Goal: Task Accomplishment & Management: Use online tool/utility

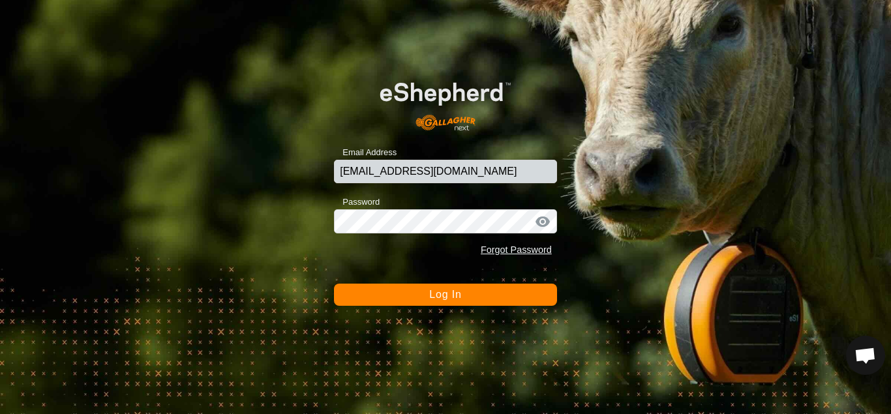
click at [461, 286] on button "Log In" at bounding box center [445, 295] width 223 height 22
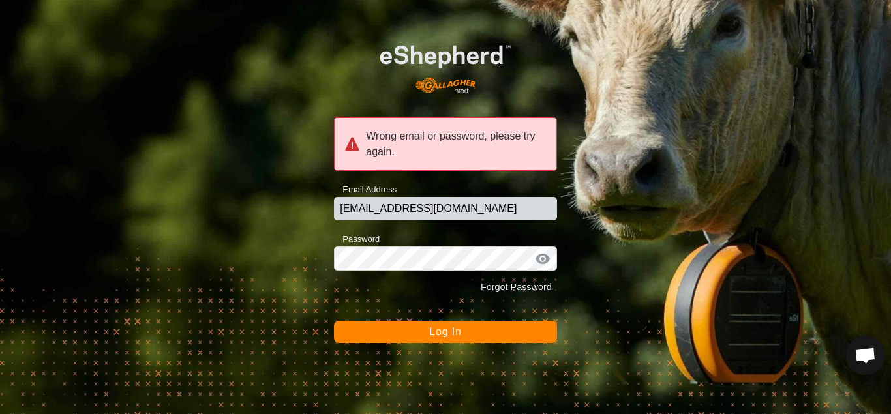
click at [544, 260] on div at bounding box center [543, 259] width 20 height 13
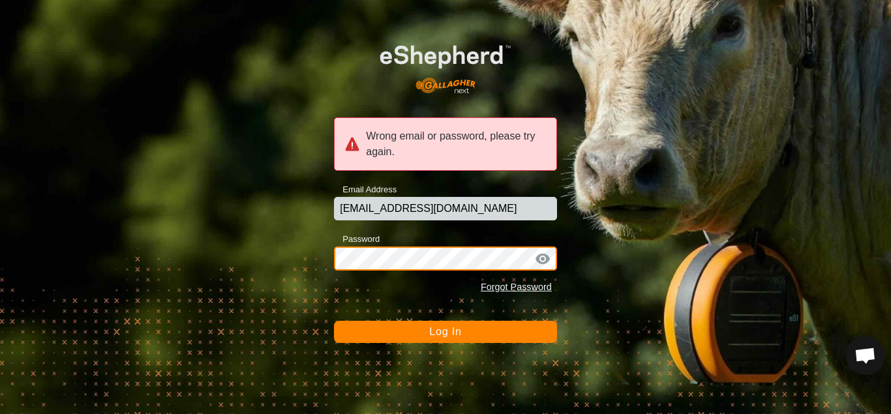
click at [334, 321] on button "Log In" at bounding box center [445, 332] width 223 height 22
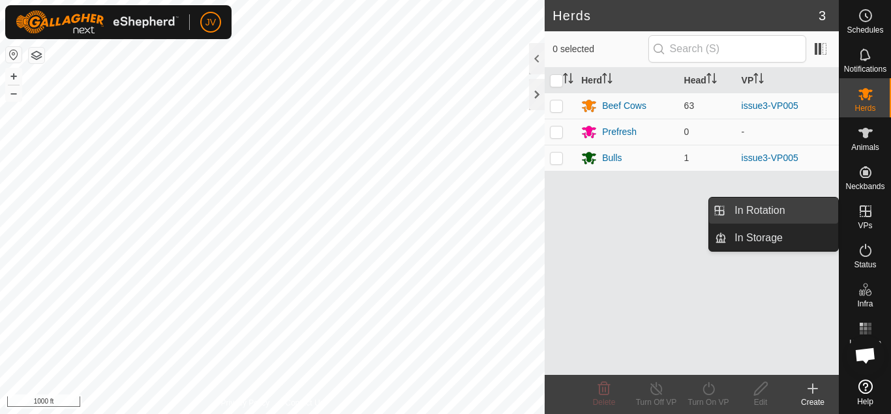
click at [762, 212] on link "In Rotation" at bounding box center [783, 211] width 112 height 26
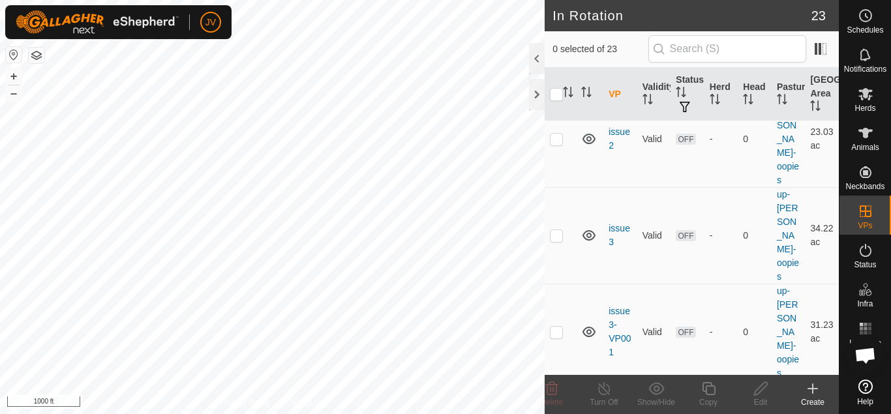
scroll to position [1552, 0]
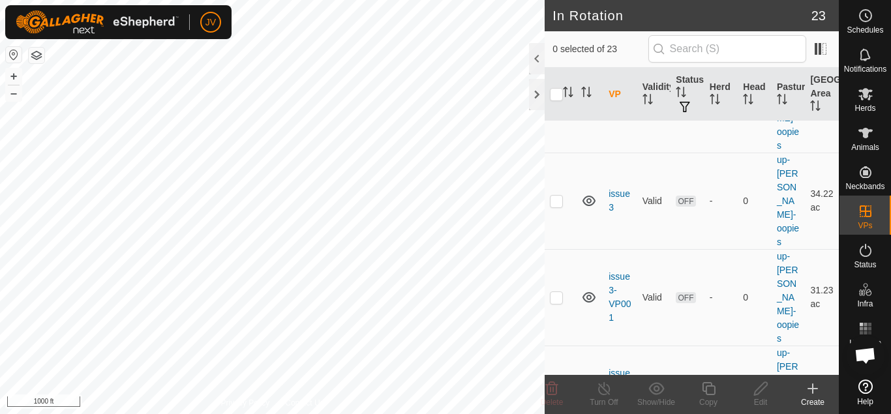
checkbox input "true"
click at [604, 387] on icon at bounding box center [604, 388] width 12 height 13
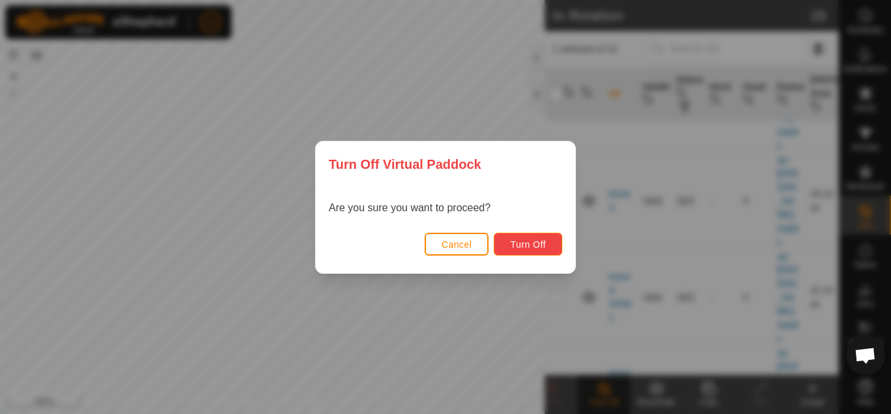
click at [525, 249] on span "Turn Off" at bounding box center [528, 244] width 36 height 10
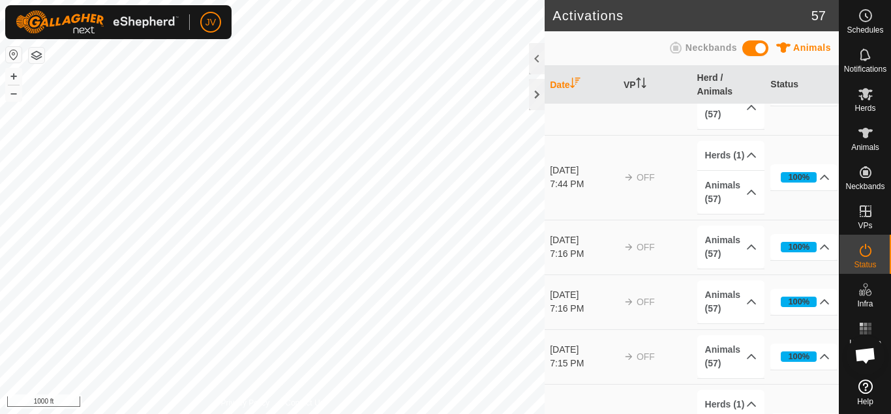
scroll to position [3804, 0]
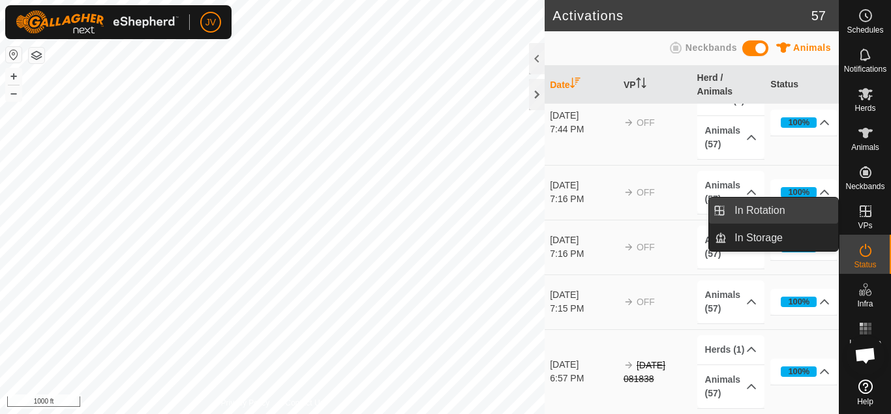
click at [773, 212] on link "In Rotation" at bounding box center [783, 211] width 112 height 26
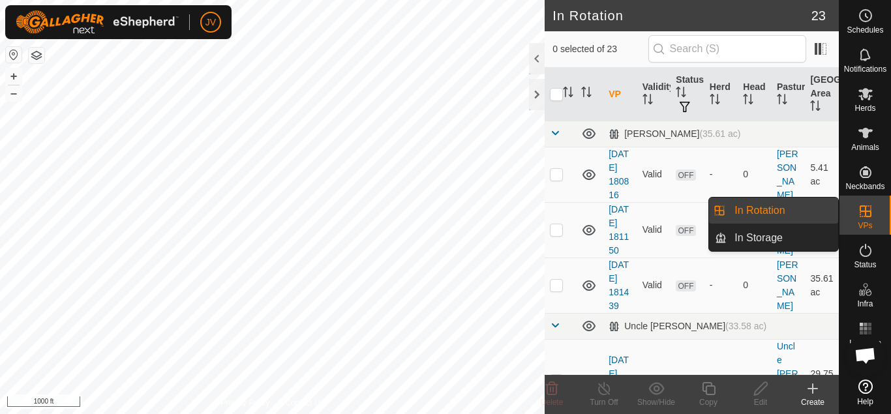
scroll to position [1551, 0]
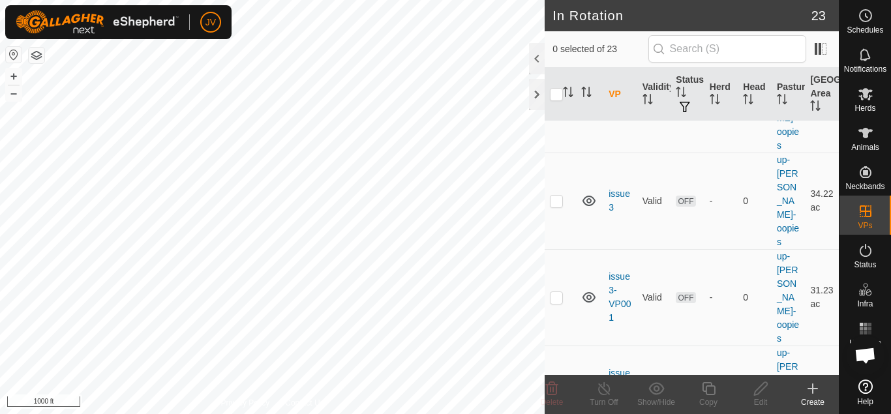
checkbox input "true"
click at [706, 387] on icon at bounding box center [709, 389] width 16 height 16
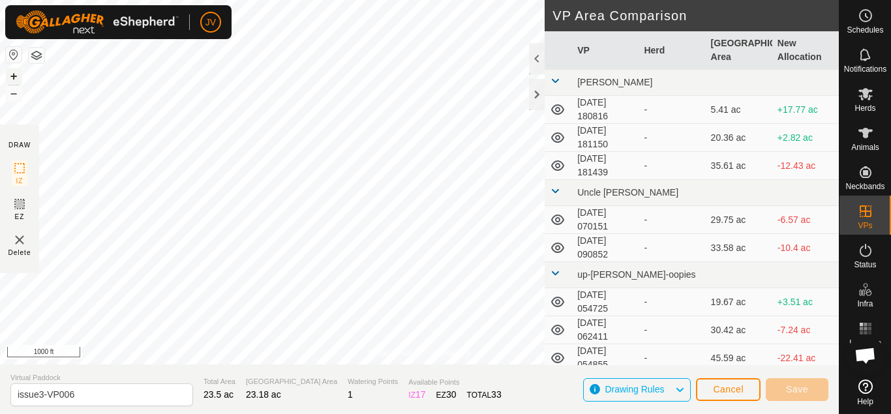
click at [16, 76] on button "+" at bounding box center [14, 77] width 16 height 16
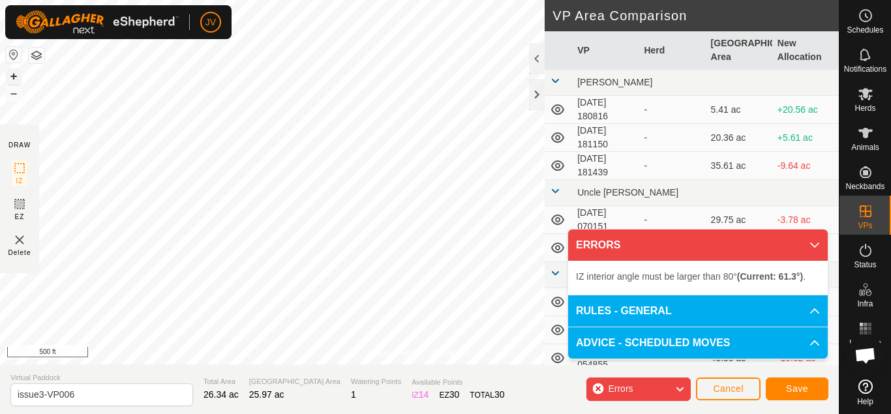
click at [13, 77] on button "+" at bounding box center [14, 77] width 16 height 16
click at [100, 15] on div "JV Schedules Notifications Herds Animals Neckbands VPs Status Infra Heatmap Hel…" at bounding box center [445, 207] width 891 height 414
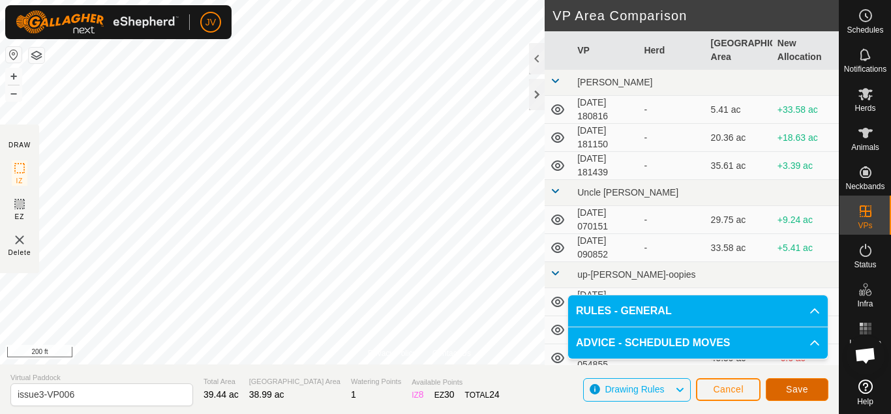
click at [799, 391] on span "Save" at bounding box center [797, 389] width 22 height 10
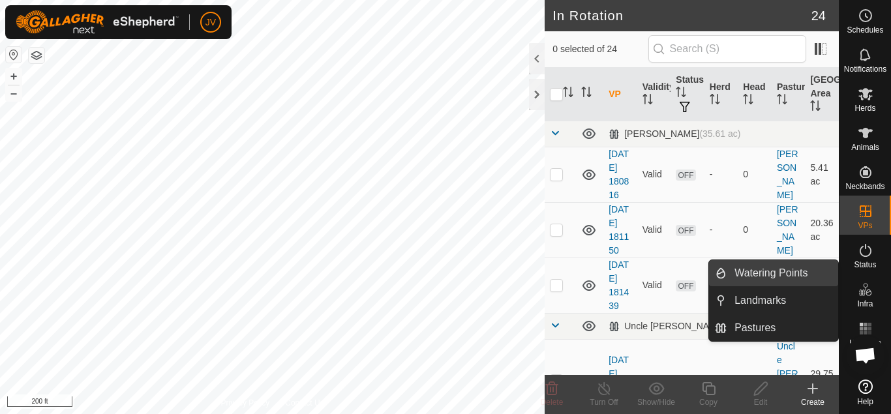
click at [799, 271] on link "Watering Points" at bounding box center [783, 273] width 112 height 26
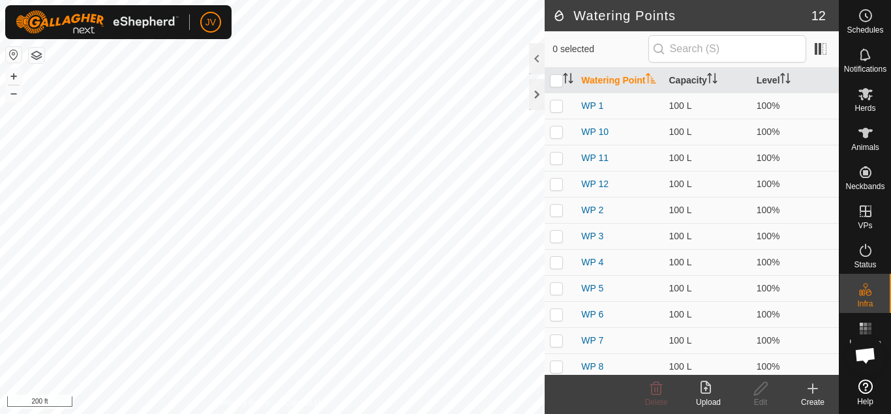
click at [812, 386] on icon at bounding box center [813, 389] width 16 height 16
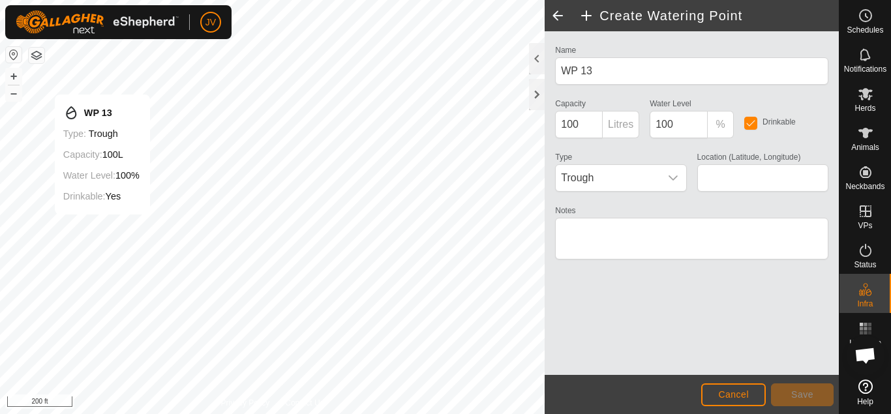
type input "42.992357, -90.468110"
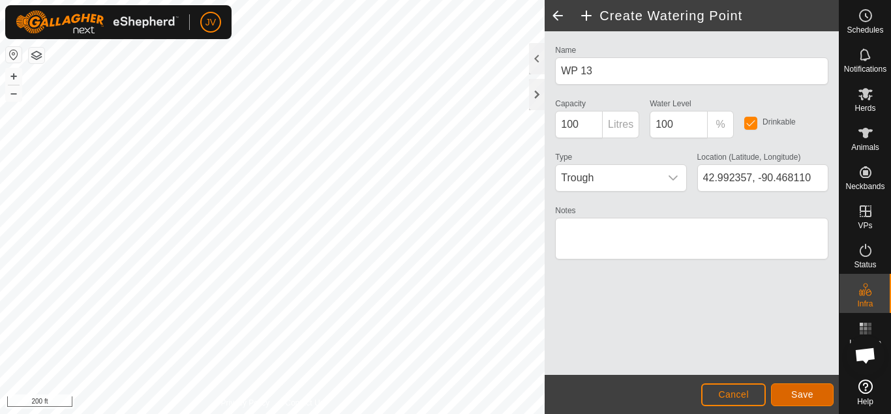
click at [802, 396] on span "Save" at bounding box center [802, 395] width 22 height 10
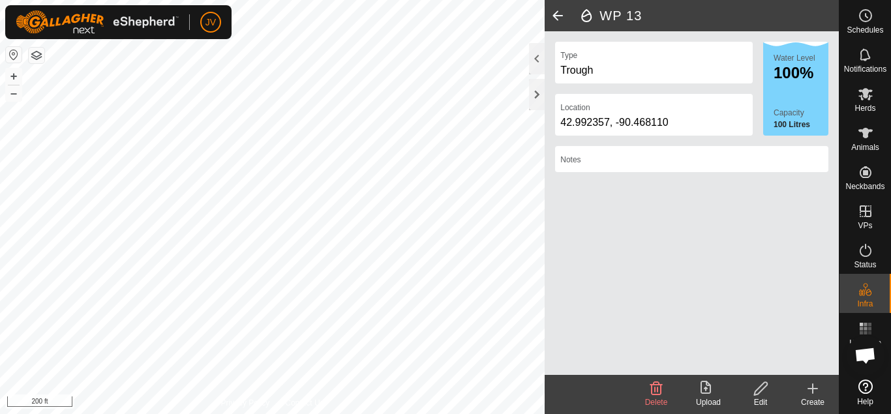
click at [809, 389] on icon at bounding box center [812, 389] width 9 height 0
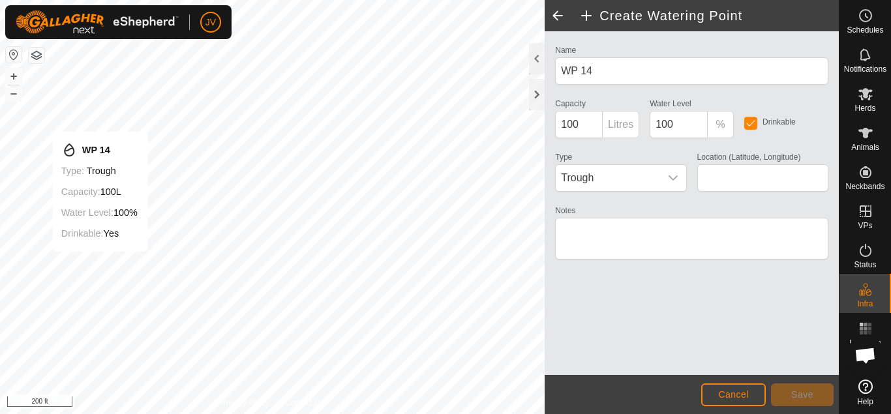
type input "42.992044, -90.468133"
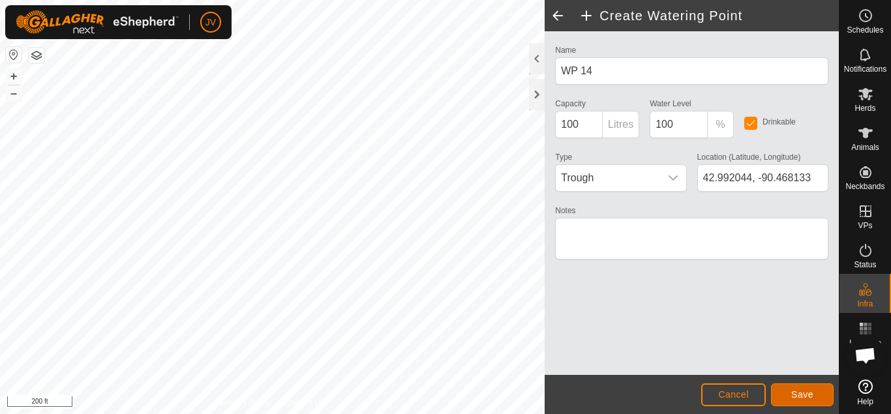
click at [804, 389] on button "Save" at bounding box center [802, 395] width 63 height 23
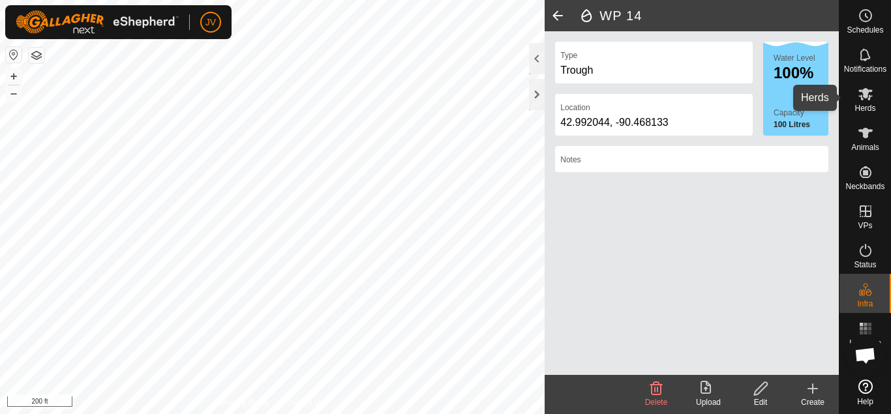
click at [863, 94] on icon at bounding box center [866, 94] width 16 height 16
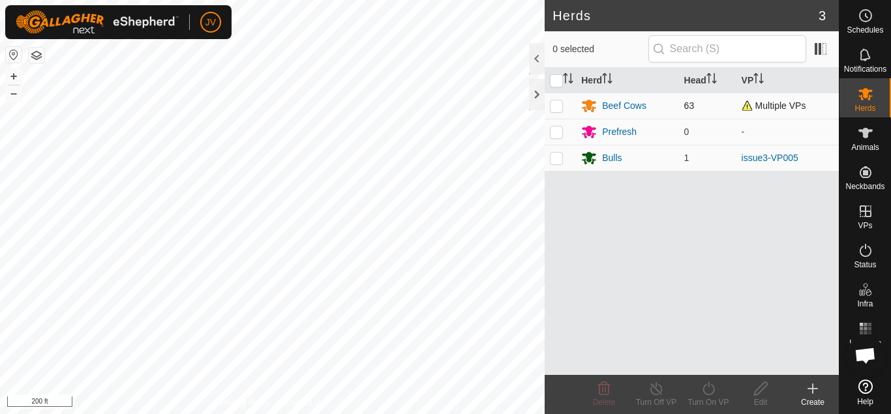
click at [557, 104] on p-checkbox at bounding box center [556, 105] width 13 height 10
checkbox input "true"
click at [556, 157] on p-checkbox at bounding box center [556, 158] width 13 height 10
checkbox input "true"
click at [708, 386] on icon at bounding box center [709, 389] width 16 height 16
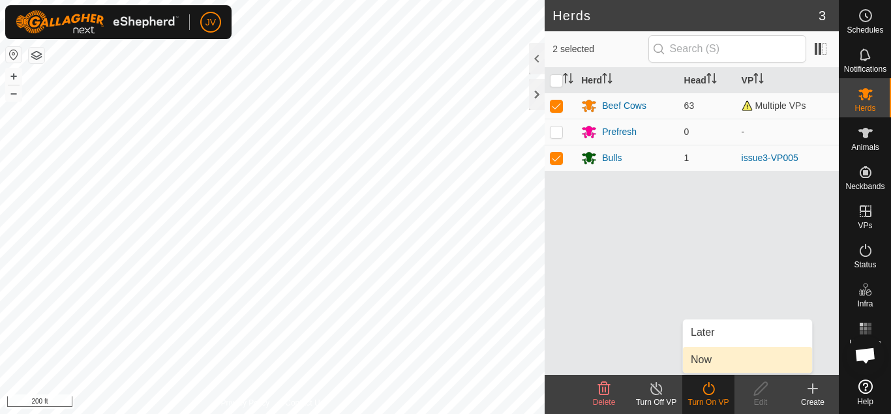
click at [701, 361] on link "Now" at bounding box center [747, 360] width 129 height 26
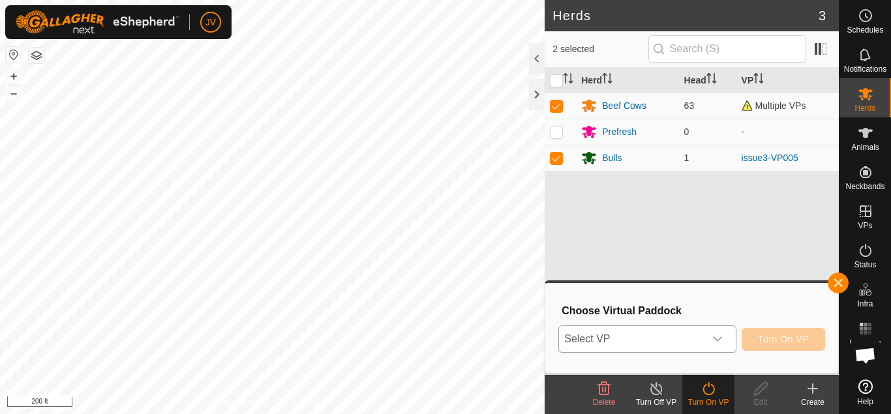
click at [718, 335] on icon "dropdown trigger" at bounding box center [718, 339] width 10 height 10
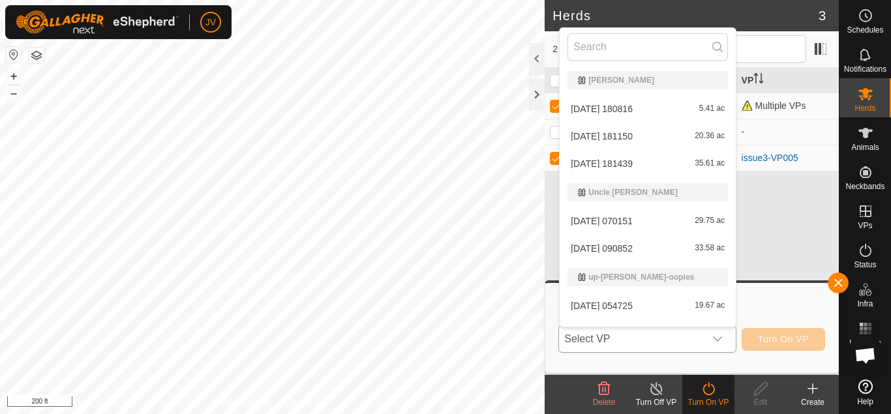
drag, startPoint x: 718, startPoint y: 335, endPoint x: 602, endPoint y: 328, distance: 117.0
click at [602, 328] on p-select "Select VP Danker's 2025-06-23 180816 5.41 ac 2025-06-23 181150 20.36 ac 2025-06…" at bounding box center [647, 339] width 177 height 27
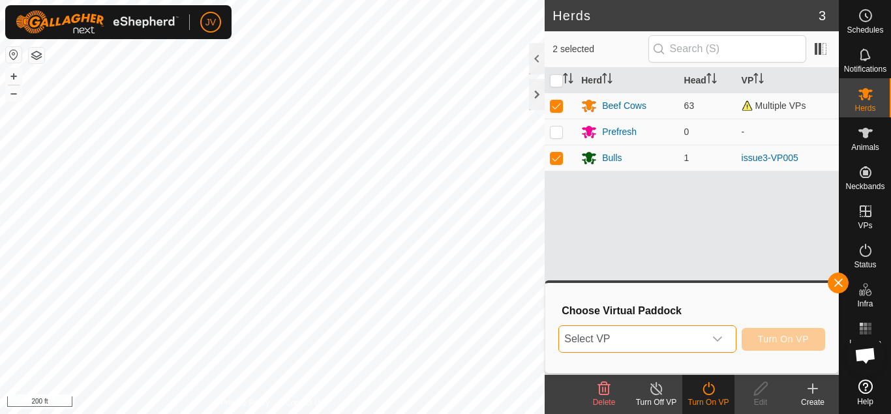
click at [721, 341] on icon "dropdown trigger" at bounding box center [718, 339] width 10 height 10
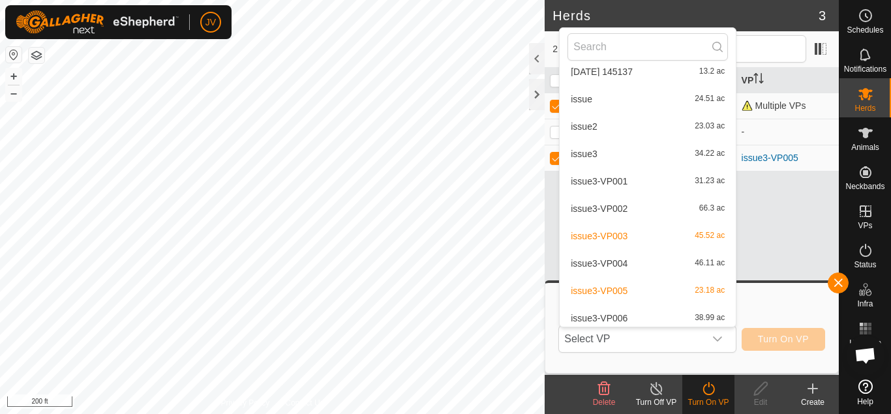
scroll to position [485, 0]
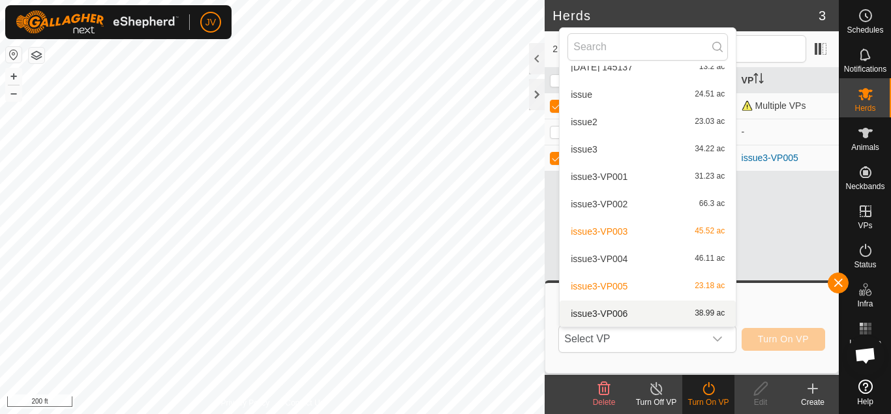
click at [613, 314] on li "issue3-VP006 38.99 ac" at bounding box center [648, 314] width 176 height 26
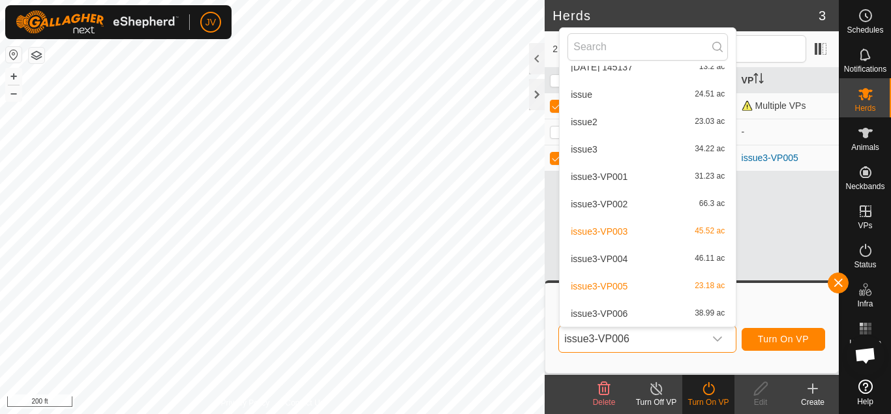
scroll to position [0, 0]
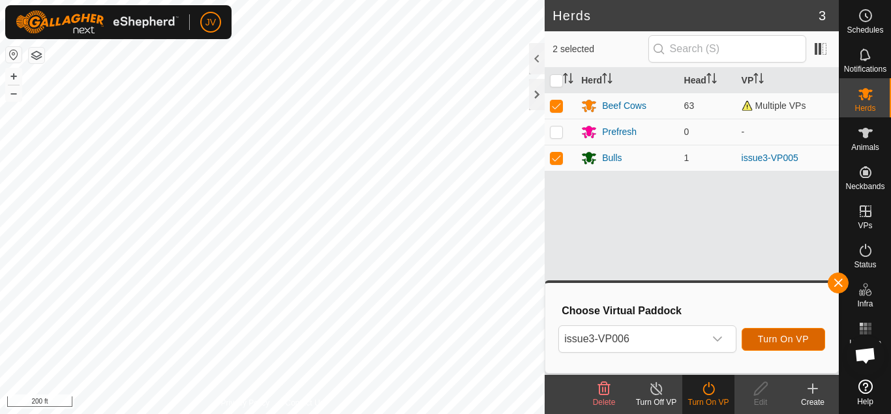
click at [789, 339] on span "Turn On VP" at bounding box center [783, 339] width 51 height 10
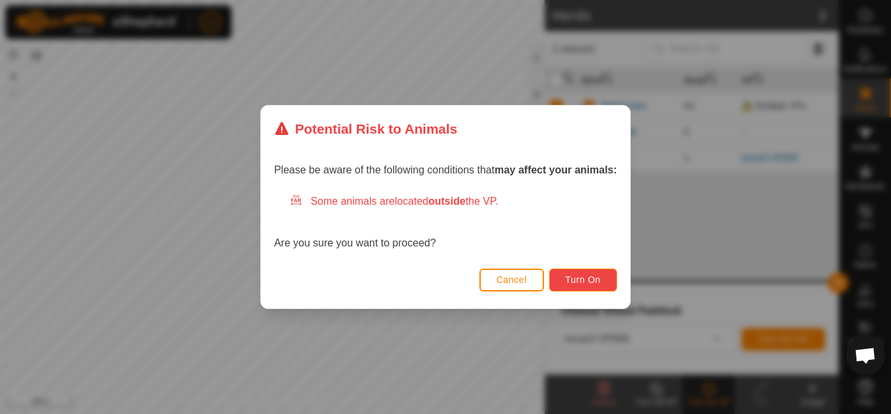
click at [582, 284] on span "Turn On" at bounding box center [583, 280] width 35 height 10
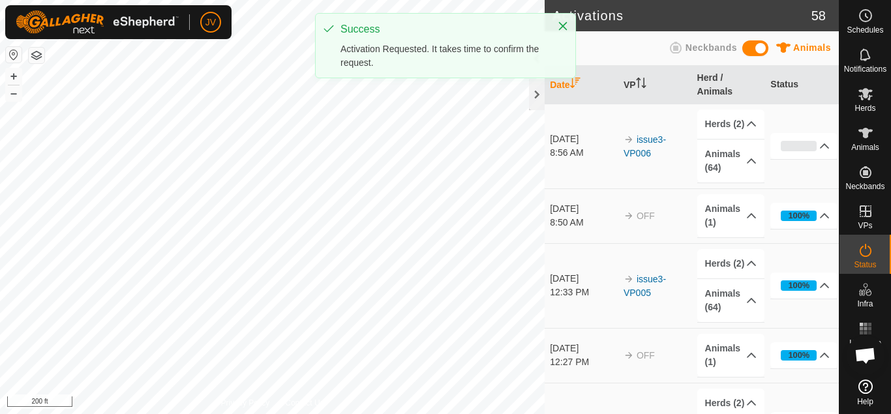
scroll to position [3804, 0]
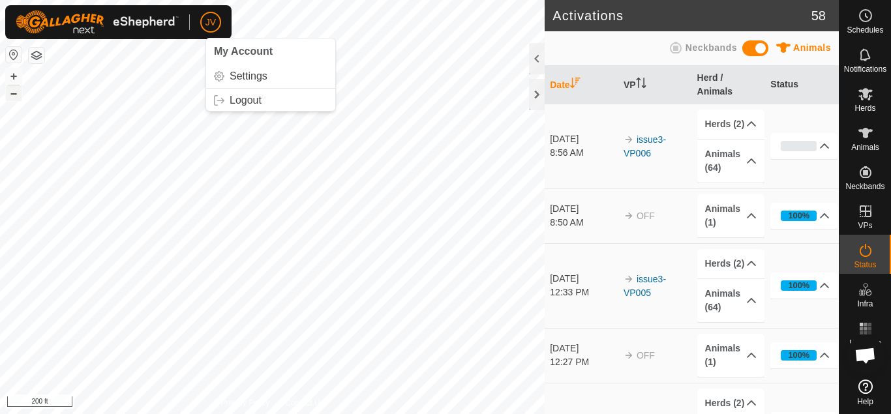
click at [11, 93] on button "–" at bounding box center [14, 93] width 16 height 16
